Goal: Contribute content

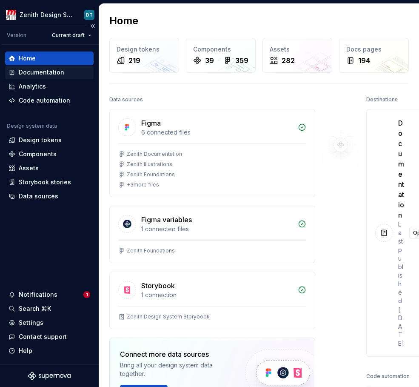
click at [24, 75] on div "Documentation" at bounding box center [42, 72] width 46 height 9
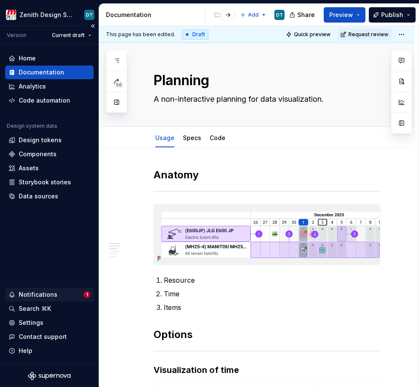
click at [45, 294] on div "Notifications" at bounding box center [38, 294] width 39 height 9
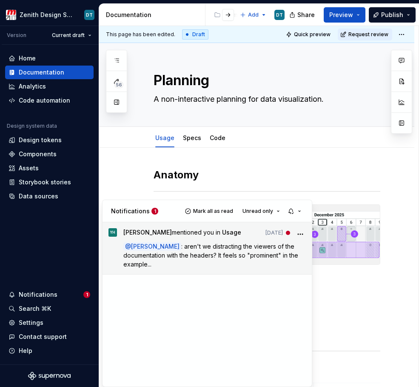
click at [208, 255] on span ": aren't we distracting the viewers of the documentation with the headers? It f…" at bounding box center [211, 255] width 177 height 25
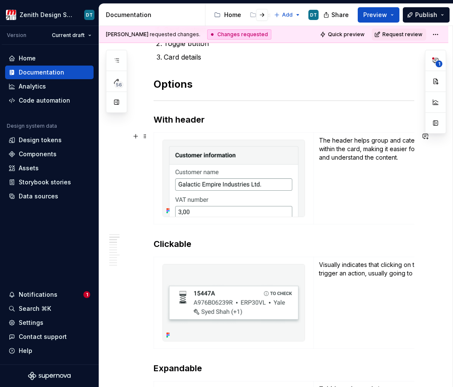
scroll to position [453, 0]
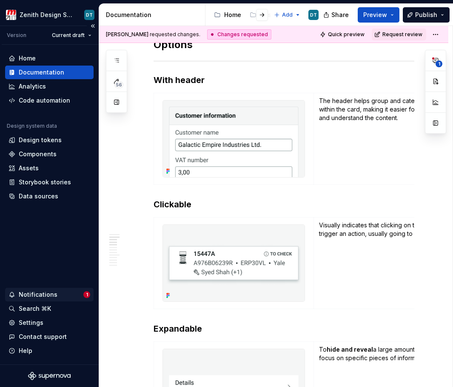
click at [69, 289] on div "Notifications 1" at bounding box center [49, 295] width 89 height 14
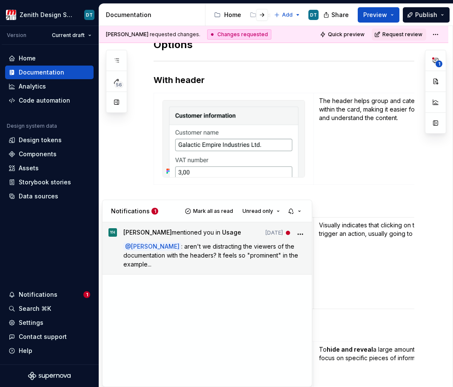
click at [247, 248] on span ": aren't we distracting the viewers of the documentation with the headers? It f…" at bounding box center [211, 255] width 177 height 25
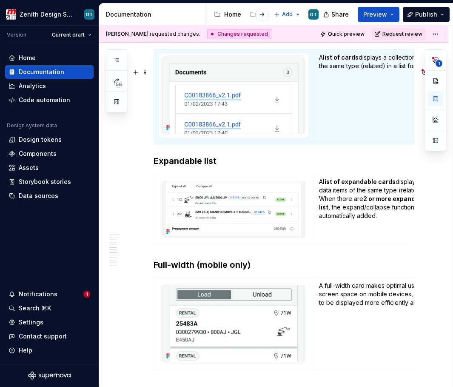
scroll to position [0, 25]
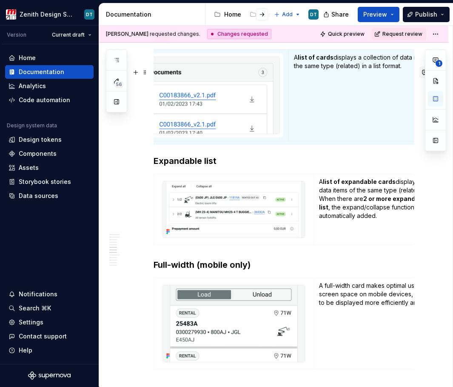
click at [419, 74] on button "1" at bounding box center [428, 72] width 17 height 12
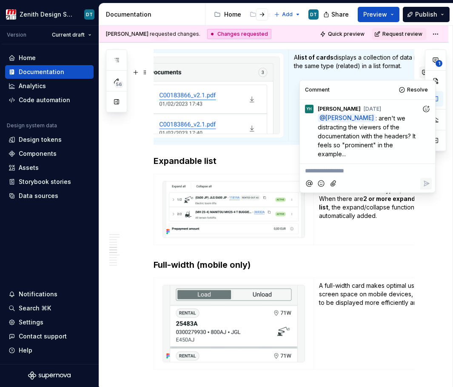
click at [419, 74] on button "1" at bounding box center [428, 72] width 17 height 12
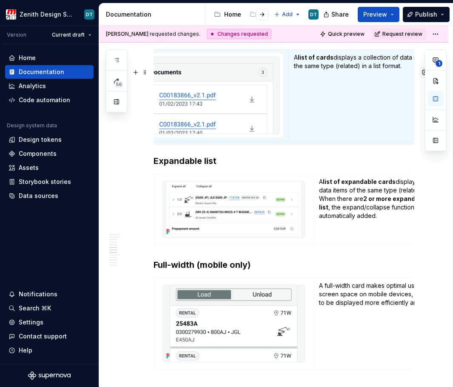
click at [419, 74] on button "1" at bounding box center [428, 72] width 17 height 12
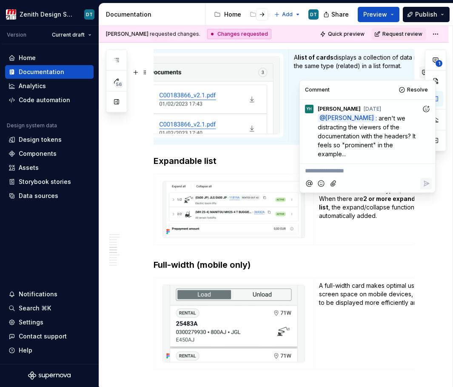
click at [419, 74] on button "1" at bounding box center [428, 72] width 17 height 12
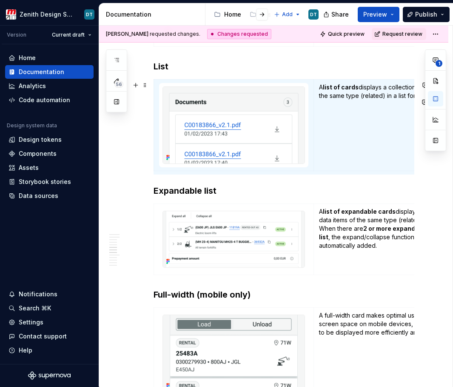
scroll to position [837, 0]
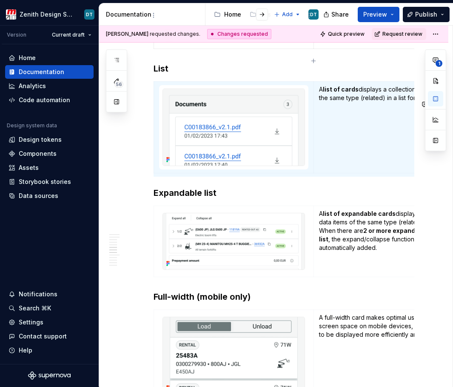
click at [242, 15] on div at bounding box center [255, 14] width 32 height 15
click at [263, 15] on button "button" at bounding box center [262, 15] width 12 height 12
click at [217, 14] on button "button" at bounding box center [218, 15] width 12 height 12
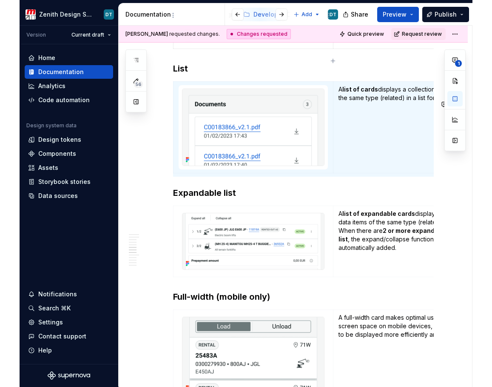
scroll to position [0, 63]
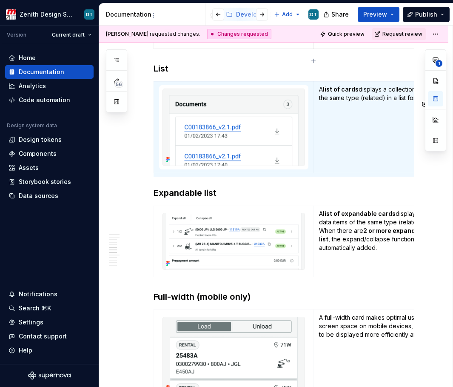
click at [243, 15] on div at bounding box center [255, 14] width 32 height 15
click at [244, 15] on div at bounding box center [255, 14] width 32 height 15
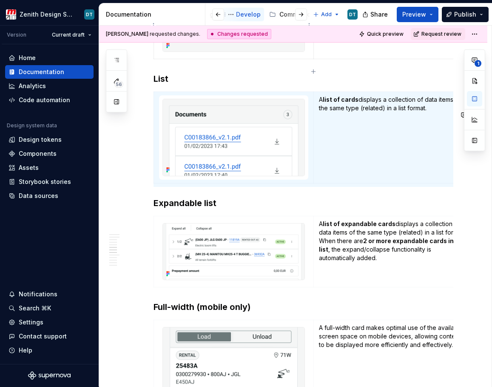
click at [244, 17] on div "Develop" at bounding box center [248, 14] width 25 height 9
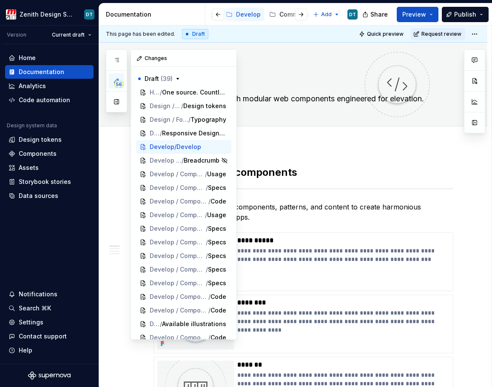
click at [117, 86] on span "56" at bounding box center [118, 84] width 9 height 7
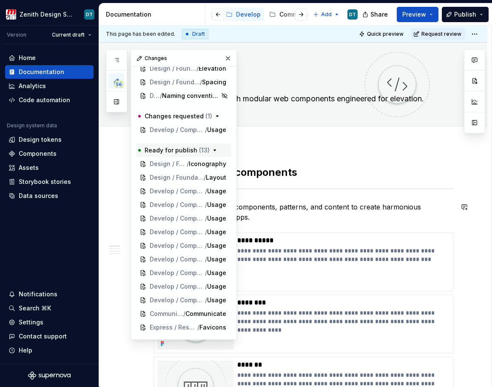
scroll to position [575, 0]
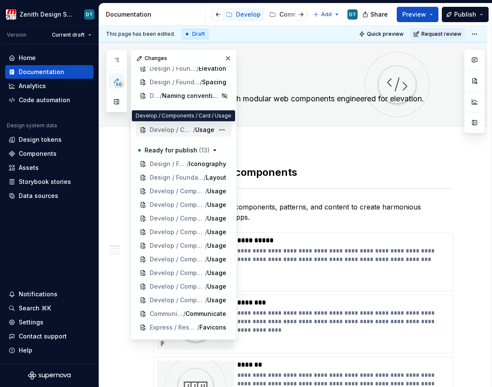
click at [174, 131] on span "Develop / Components / Card" at bounding box center [171, 130] width 43 height 9
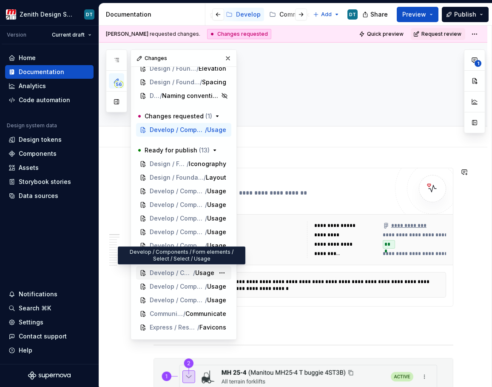
click at [170, 274] on span "Develop / Components / Form elements / Select / Select" at bounding box center [171, 273] width 43 height 9
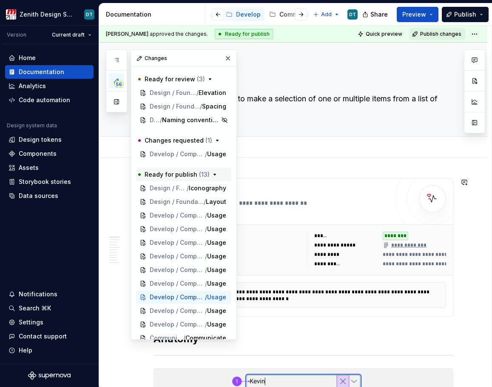
click at [213, 177] on icon "button" at bounding box center [215, 174] width 7 height 7
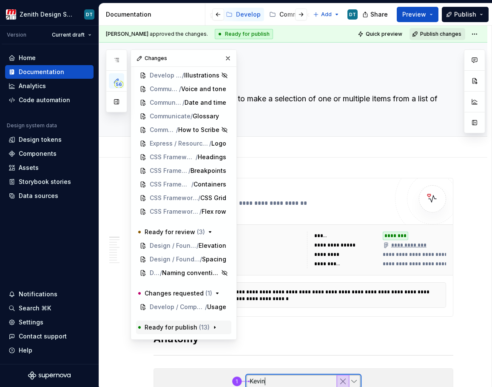
click at [419, 35] on span "Publish changes" at bounding box center [440, 34] width 41 height 7
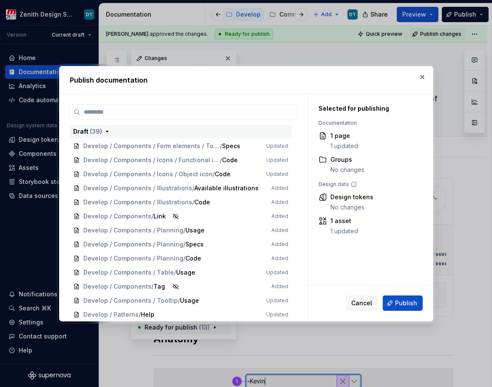
click at [106, 129] on icon "button" at bounding box center [107, 131] width 7 height 7
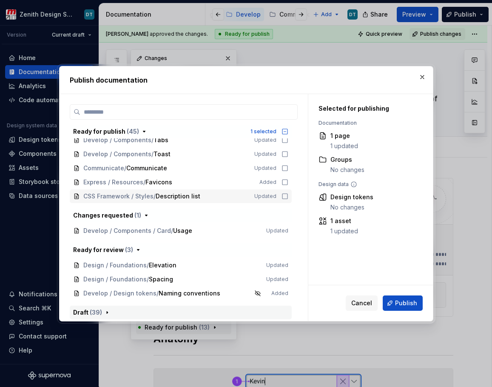
scroll to position [555, 0]
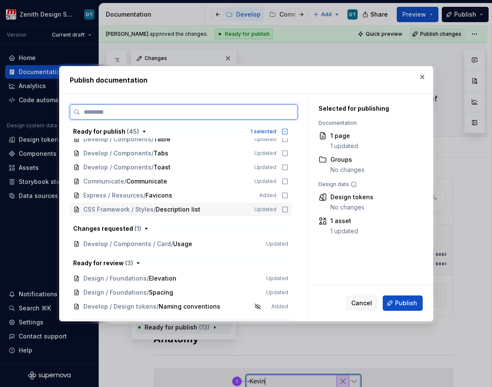
click at [287, 209] on icon at bounding box center [285, 209] width 5 height 5
click at [286, 195] on icon at bounding box center [285, 195] width 7 height 7
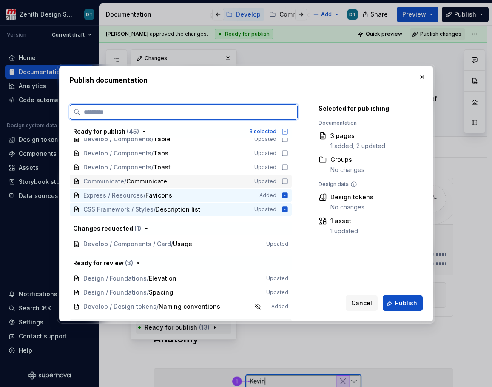
click at [285, 178] on icon at bounding box center [285, 181] width 7 height 7
click at [286, 165] on icon at bounding box center [285, 167] width 7 height 7
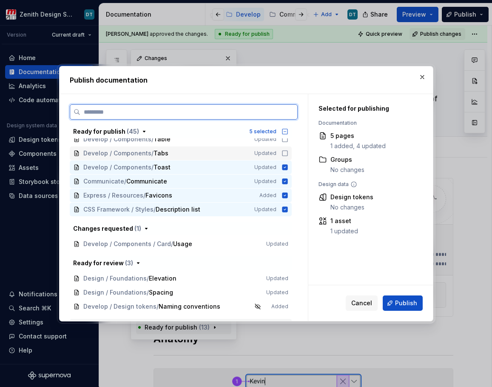
click at [286, 148] on div "Develop / Components / Tabs Updated" at bounding box center [181, 153] width 222 height 14
click at [286, 142] on icon at bounding box center [285, 139] width 7 height 7
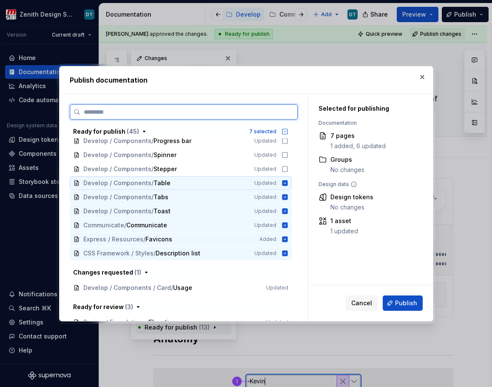
scroll to position [500, 0]
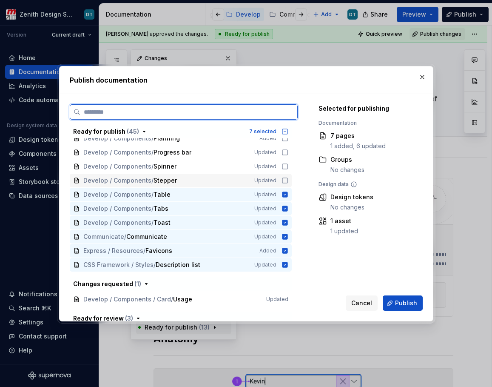
click at [284, 182] on icon at bounding box center [285, 180] width 7 height 7
click at [284, 171] on div "Develop / Components / Spinner Updated" at bounding box center [181, 167] width 222 height 14
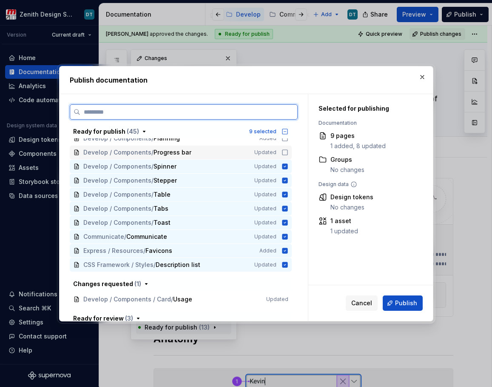
click at [284, 151] on icon at bounding box center [285, 152] width 7 height 7
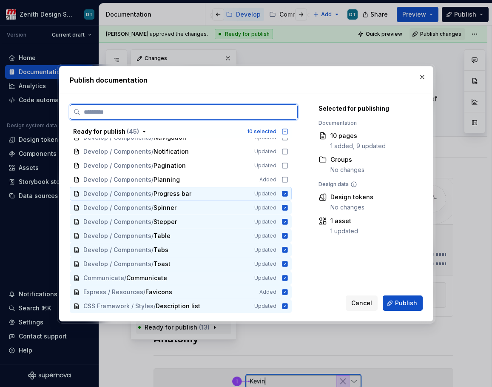
scroll to position [458, 0]
click at [283, 181] on icon at bounding box center [285, 180] width 7 height 7
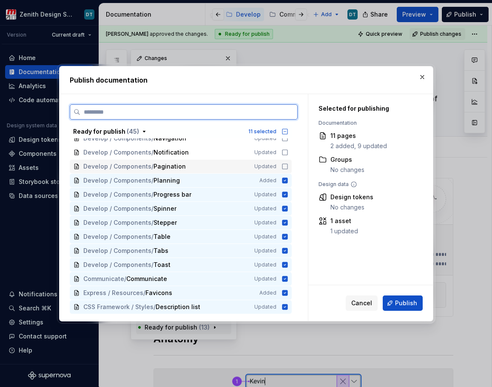
click at [284, 165] on icon at bounding box center [285, 166] width 7 height 7
click at [284, 148] on div "Develop / Components / Notification Updated" at bounding box center [181, 153] width 222 height 14
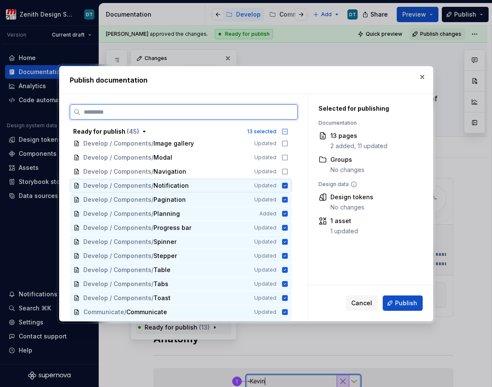
scroll to position [424, 0]
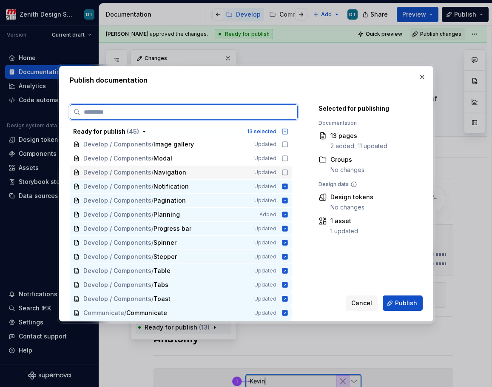
click at [283, 169] on icon at bounding box center [285, 172] width 7 height 7
click at [283, 158] on icon at bounding box center [285, 158] width 7 height 7
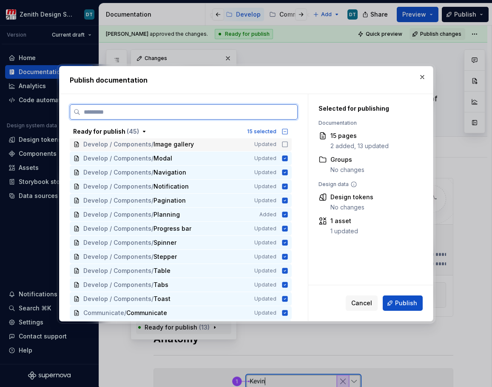
click at [283, 140] on div "Develop / Components / Image gallery Updated" at bounding box center [181, 144] width 222 height 14
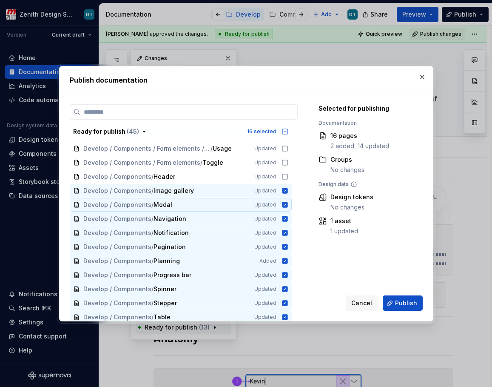
scroll to position [377, 0]
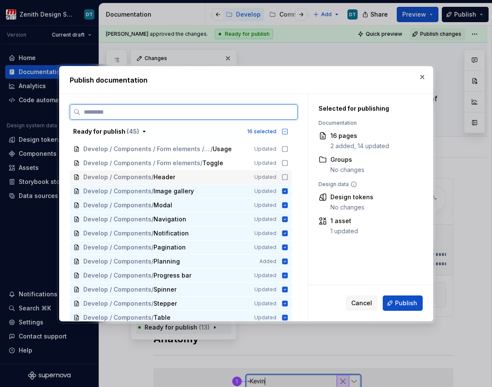
click at [283, 177] on icon at bounding box center [285, 177] width 7 height 7
click at [283, 164] on icon at bounding box center [285, 163] width 7 height 7
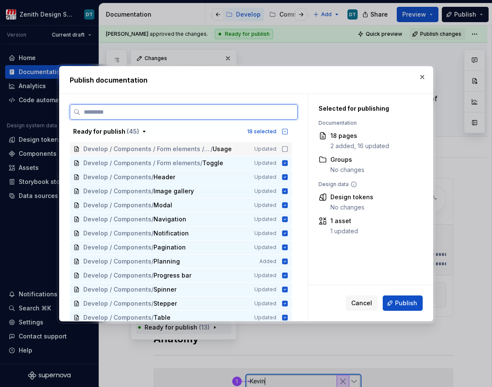
click at [283, 151] on icon at bounding box center [285, 148] width 5 height 5
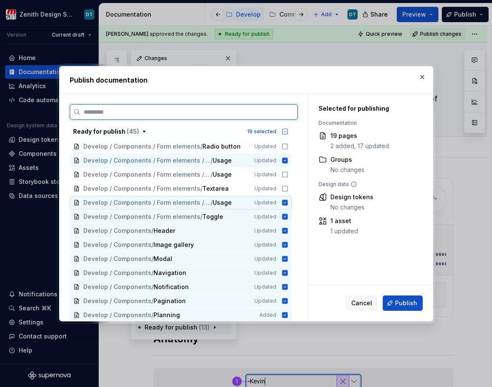
scroll to position [320, 0]
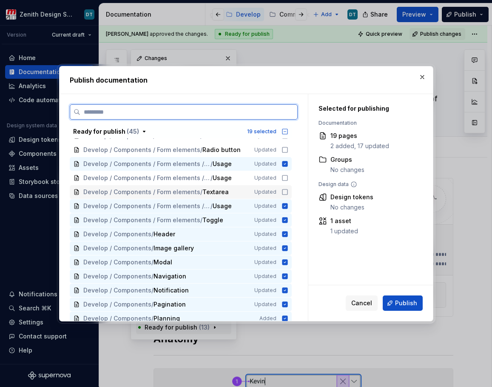
click at [282, 194] on icon at bounding box center [285, 192] width 7 height 7
click at [287, 170] on div "Develop / Components / Form elements / Select / Select / Usage Updated" at bounding box center [181, 164] width 222 height 14
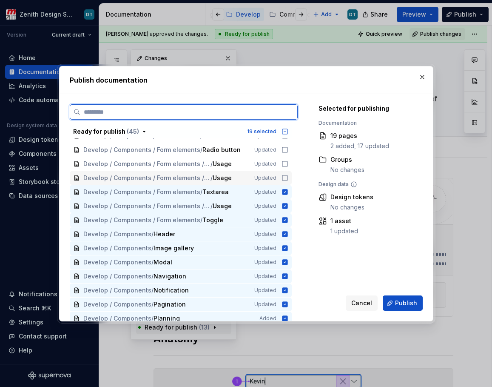
click at [284, 178] on icon at bounding box center [285, 177] width 7 height 7
click at [284, 167] on div "Develop / Components / Form elements / Select / Select / Usage Updated" at bounding box center [181, 164] width 222 height 14
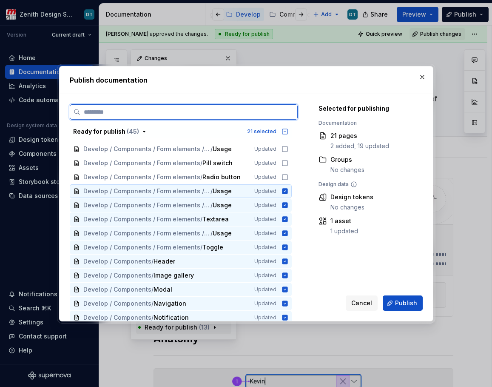
scroll to position [290, 0]
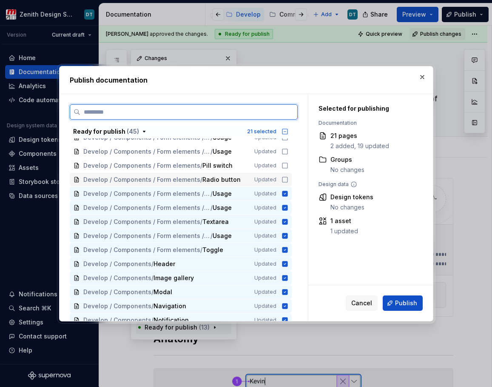
click at [285, 179] on icon at bounding box center [285, 179] width 7 height 7
click at [285, 165] on icon at bounding box center [285, 165] width 7 height 7
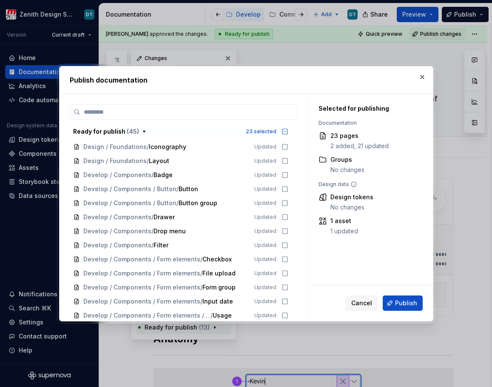
scroll to position [0, 0]
click at [284, 129] on icon "button" at bounding box center [285, 131] width 7 height 7
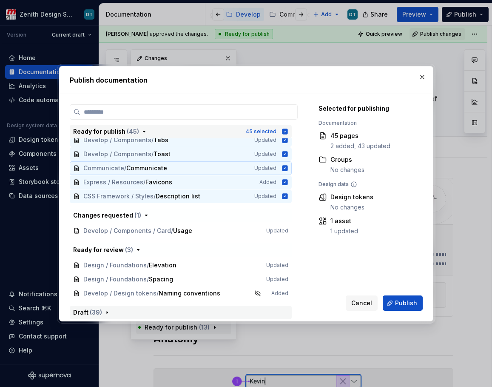
scroll to position [569, 0]
click at [395, 299] on button "Publish" at bounding box center [403, 302] width 40 height 15
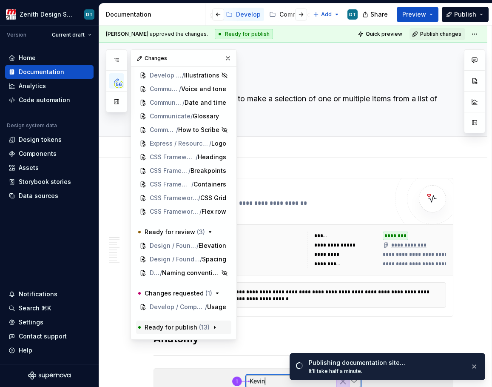
scroll to position [378, 0]
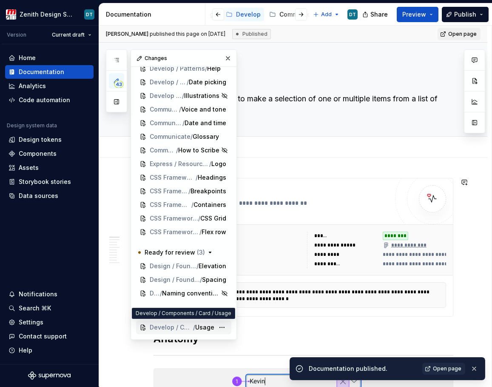
click at [169, 330] on span "Develop / Components / Card" at bounding box center [171, 327] width 43 height 9
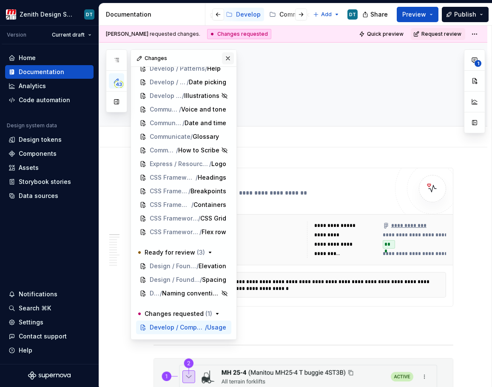
click at [225, 60] on button "button" at bounding box center [228, 58] width 12 height 12
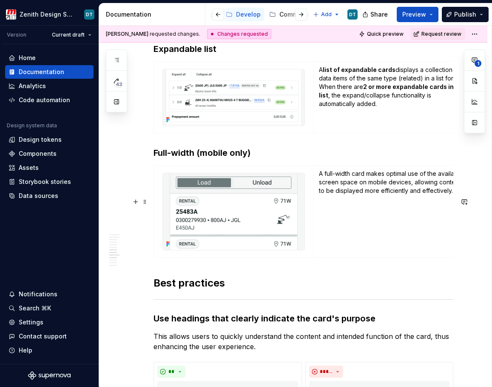
scroll to position [993, 0]
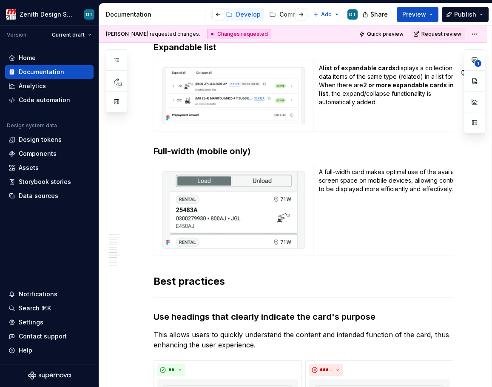
type textarea "*"
